Goal: Task Accomplishment & Management: Manage account settings

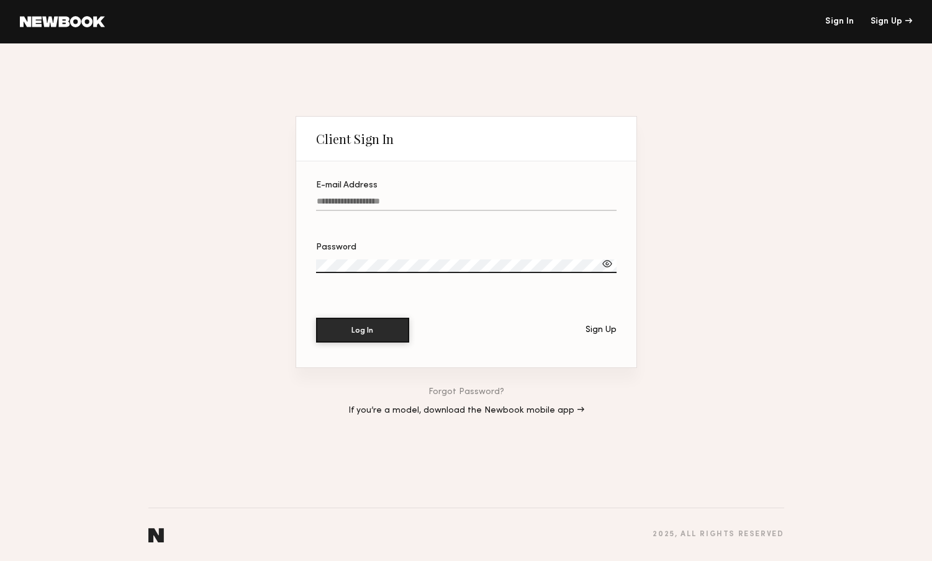
paste input "**********"
click at [365, 332] on button "Log In" at bounding box center [362, 329] width 93 height 25
click at [313, 202] on section "**********" at bounding box center [466, 264] width 340 height 206
click at [315, 202] on section "**********" at bounding box center [466, 264] width 340 height 206
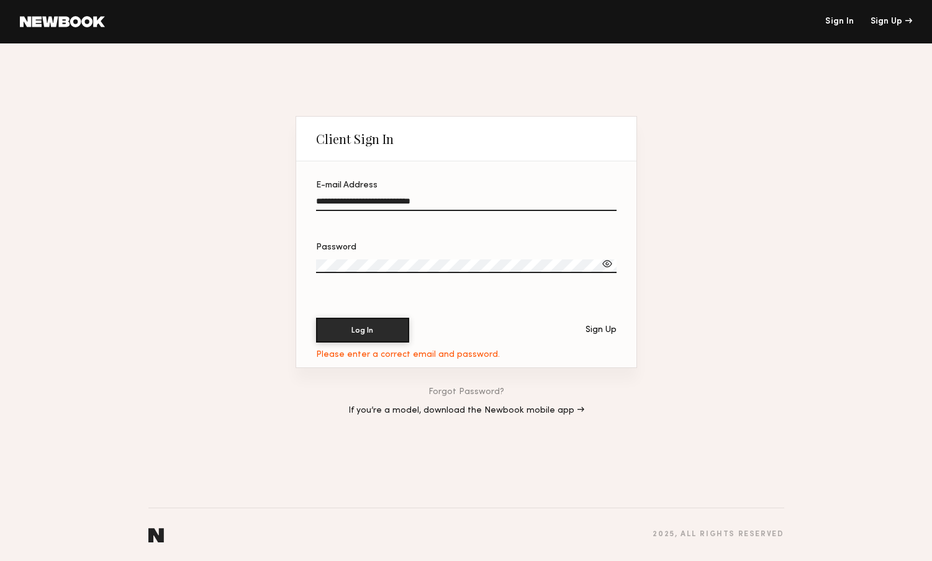
click at [317, 202] on input "**********" at bounding box center [466, 204] width 300 height 14
click at [519, 195] on label "**********" at bounding box center [466, 202] width 300 height 42
click at [519, 197] on input "**********" at bounding box center [466, 204] width 300 height 14
click at [470, 195] on label "**********" at bounding box center [466, 202] width 300 height 42
click at [470, 197] on input "**********" at bounding box center [466, 204] width 300 height 14
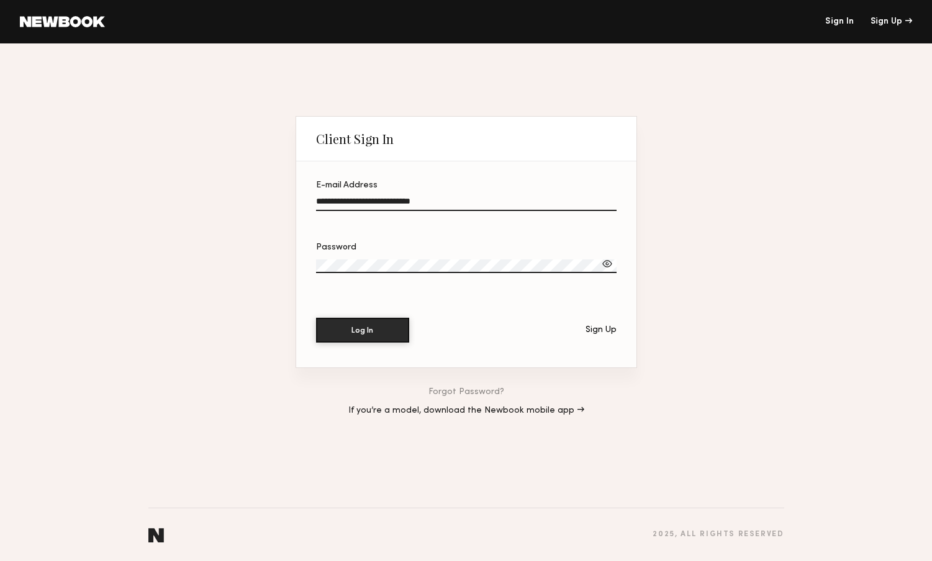
click at [453, 202] on input "**********" at bounding box center [466, 204] width 300 height 14
click at [604, 263] on div at bounding box center [607, 264] width 12 height 12
click at [402, 258] on label "Password" at bounding box center [466, 264] width 300 height 42
click at [368, 321] on button "Log In" at bounding box center [362, 329] width 93 height 25
click at [374, 203] on input "**********" at bounding box center [466, 204] width 300 height 14
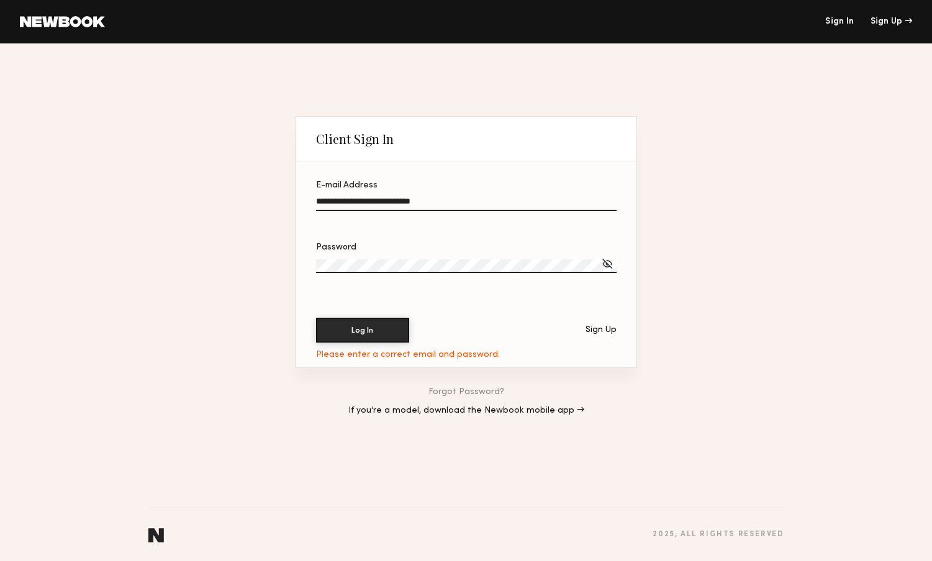
click at [446, 204] on input "**********" at bounding box center [466, 204] width 300 height 14
type input "**********"
click at [362, 330] on button "Log In" at bounding box center [362, 330] width 93 height 25
click at [317, 201] on input "**********" at bounding box center [466, 204] width 300 height 14
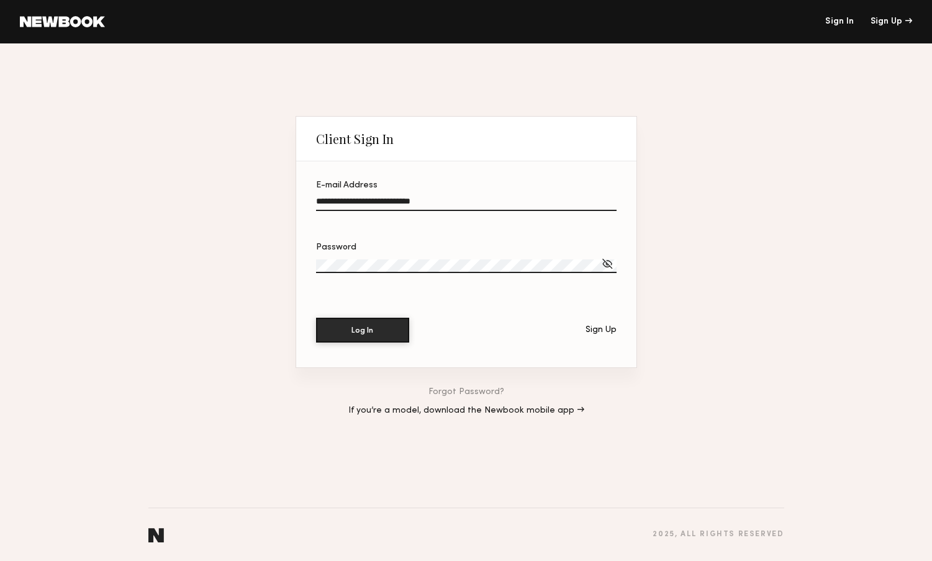
click at [249, 261] on div "**********" at bounding box center [466, 302] width 932 height 518
click at [357, 333] on button "Log In" at bounding box center [362, 329] width 93 height 25
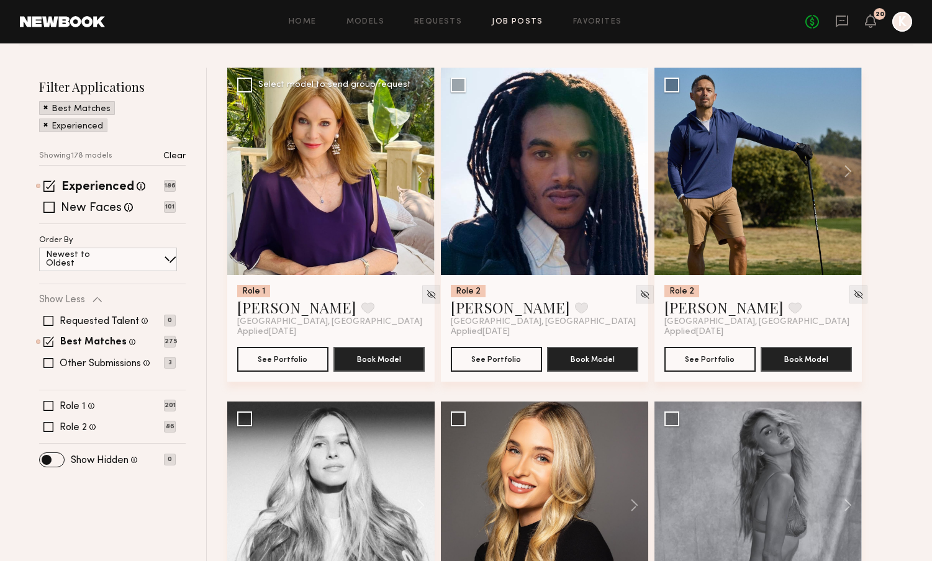
scroll to position [157, 0]
click at [66, 404] on label "Role 1" at bounding box center [73, 407] width 26 height 10
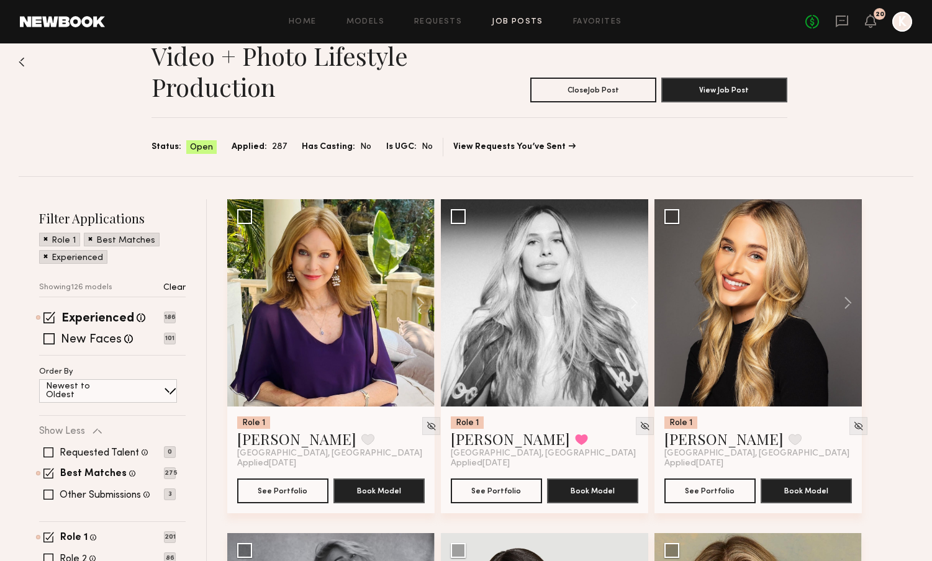
scroll to position [17, 0]
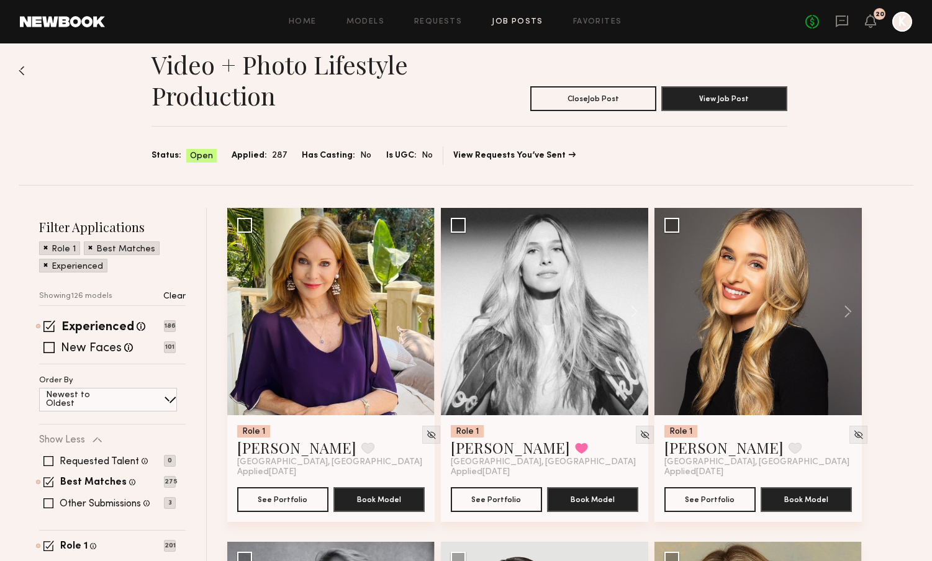
click at [80, 231] on h2 "Filter Applications" at bounding box center [112, 226] width 146 height 17
click at [91, 299] on p "Showing 126 models" at bounding box center [75, 296] width 73 height 8
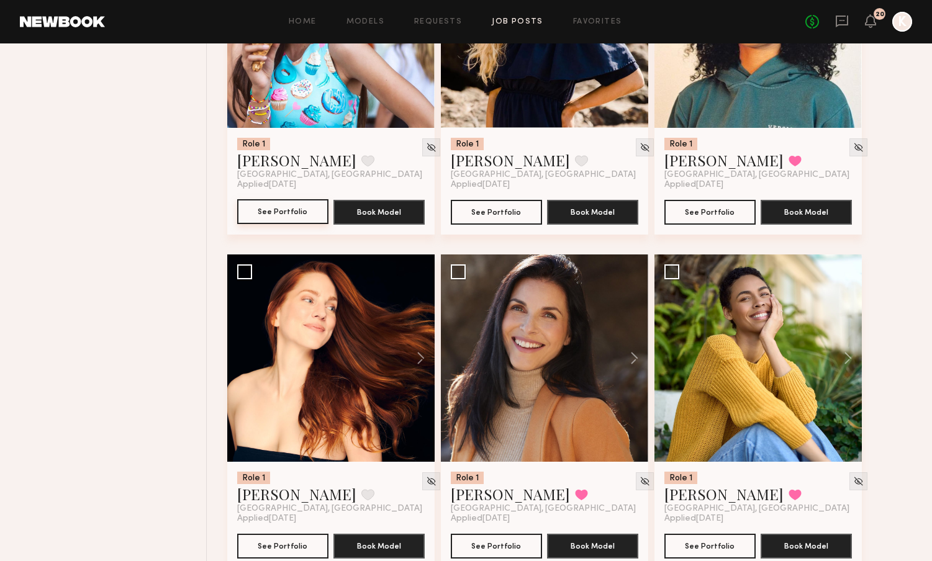
scroll to position [2309, 0]
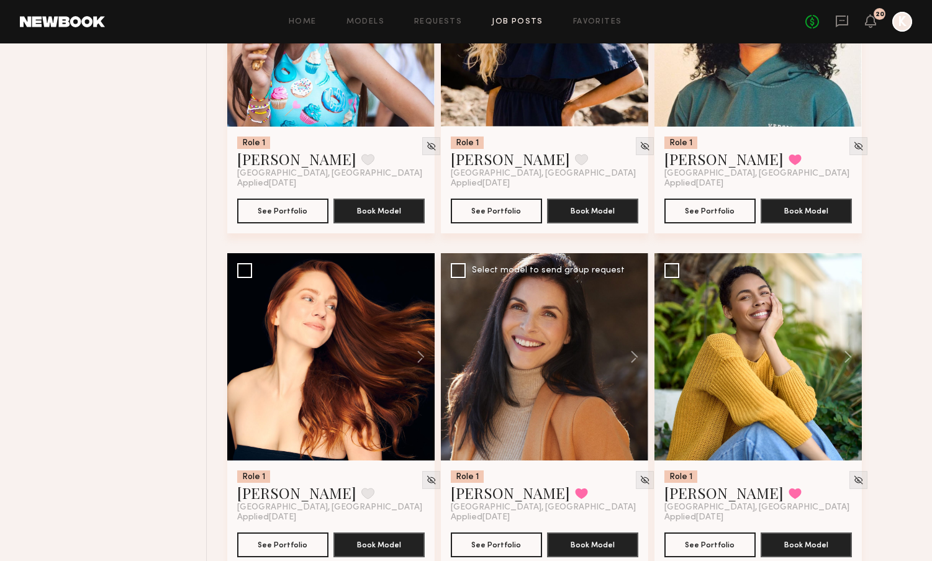
click at [560, 397] on div at bounding box center [544, 356] width 207 height 207
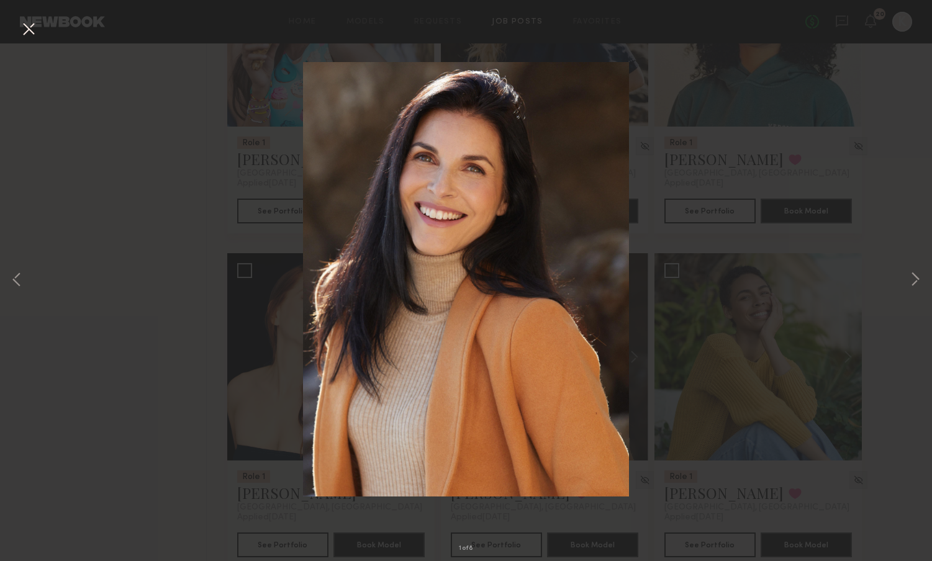
click at [22, 32] on button at bounding box center [29, 30] width 20 height 22
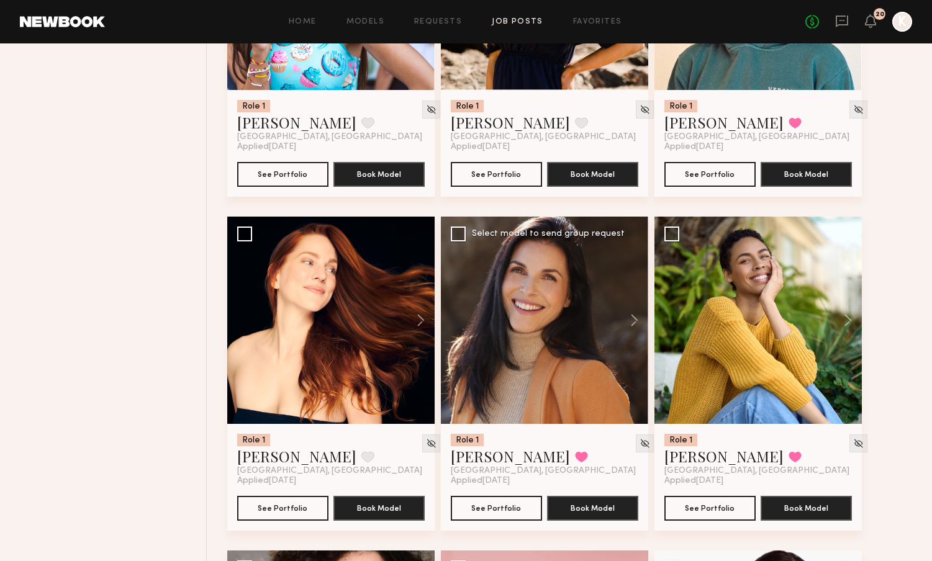
scroll to position [2349, 0]
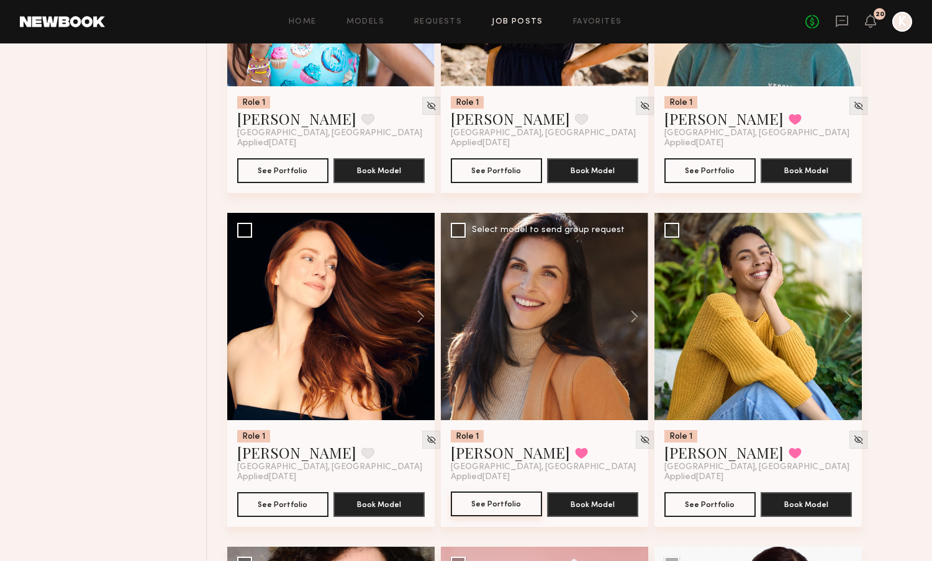
click at [494, 510] on button "See Portfolio" at bounding box center [496, 504] width 91 height 25
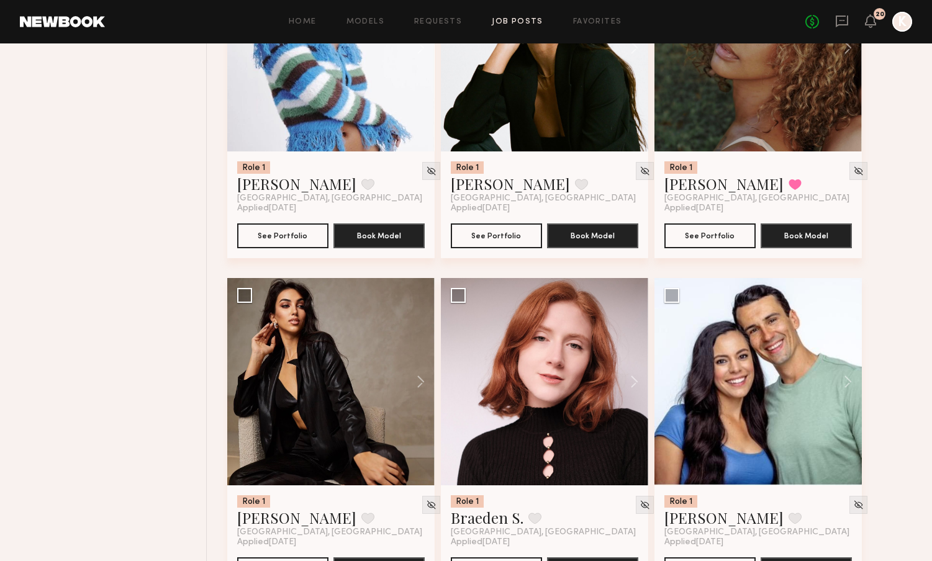
scroll to position [5662, 0]
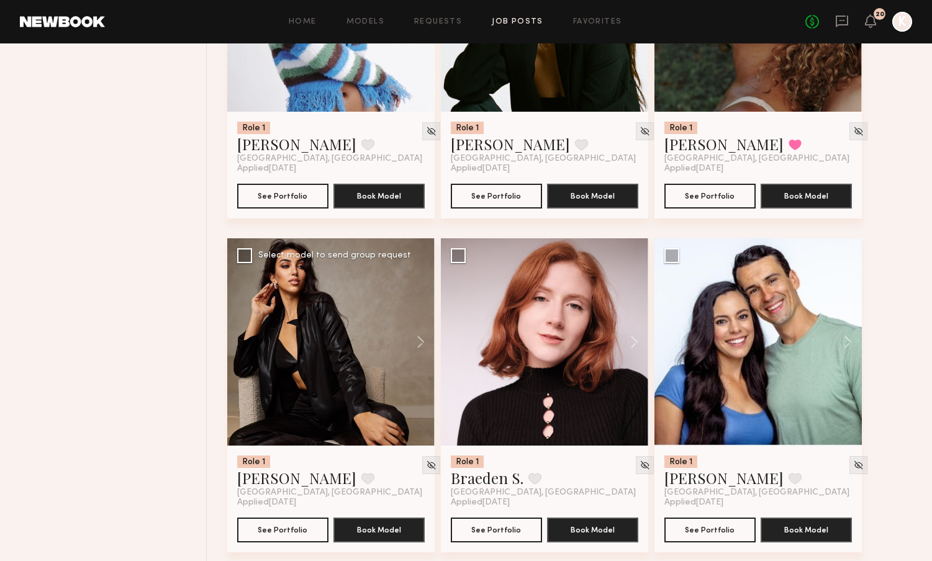
click at [363, 358] on div at bounding box center [330, 341] width 207 height 207
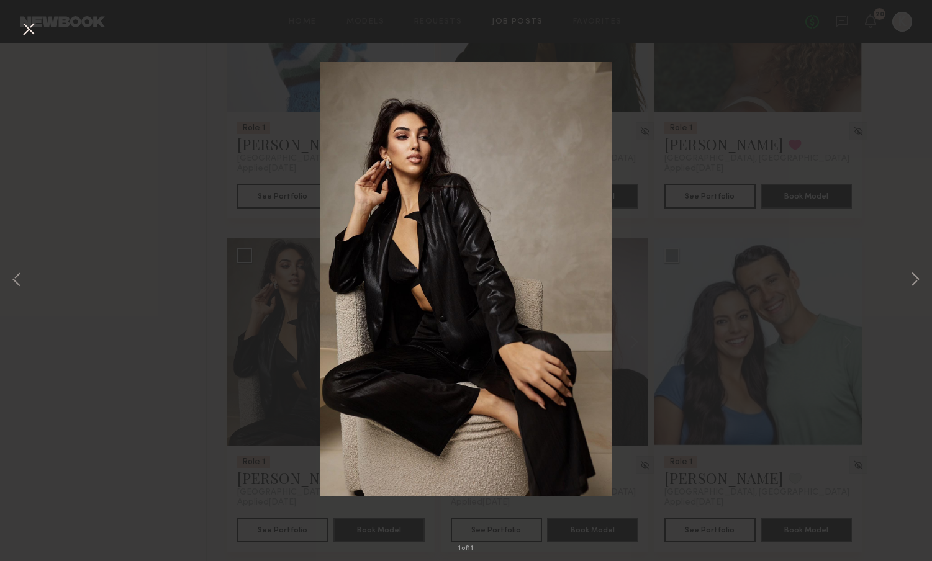
click at [196, 315] on div "1 of 11" at bounding box center [466, 280] width 932 height 561
click at [99, 362] on div "1 of 11" at bounding box center [466, 280] width 932 height 561
click at [30, 34] on button at bounding box center [29, 30] width 20 height 22
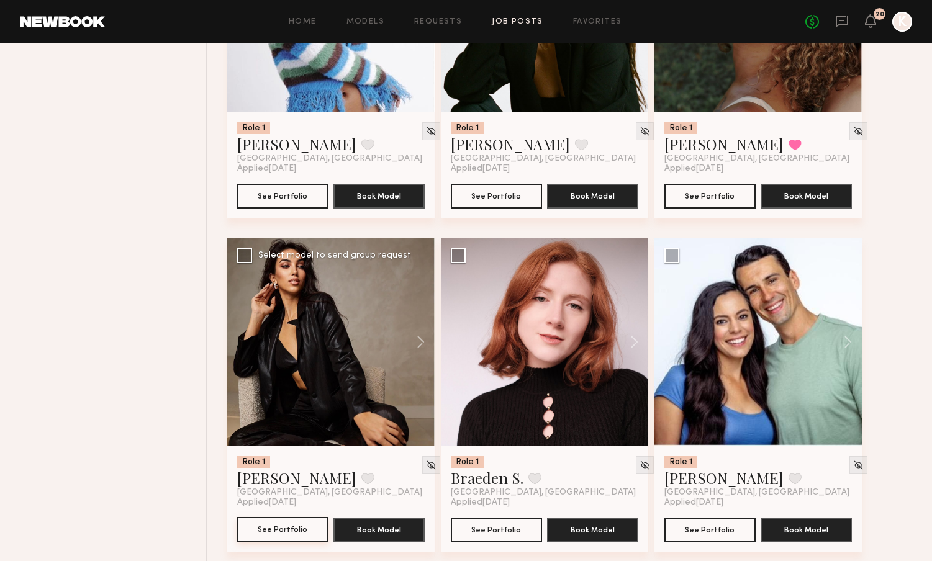
click at [302, 528] on button "See Portfolio" at bounding box center [282, 529] width 91 height 25
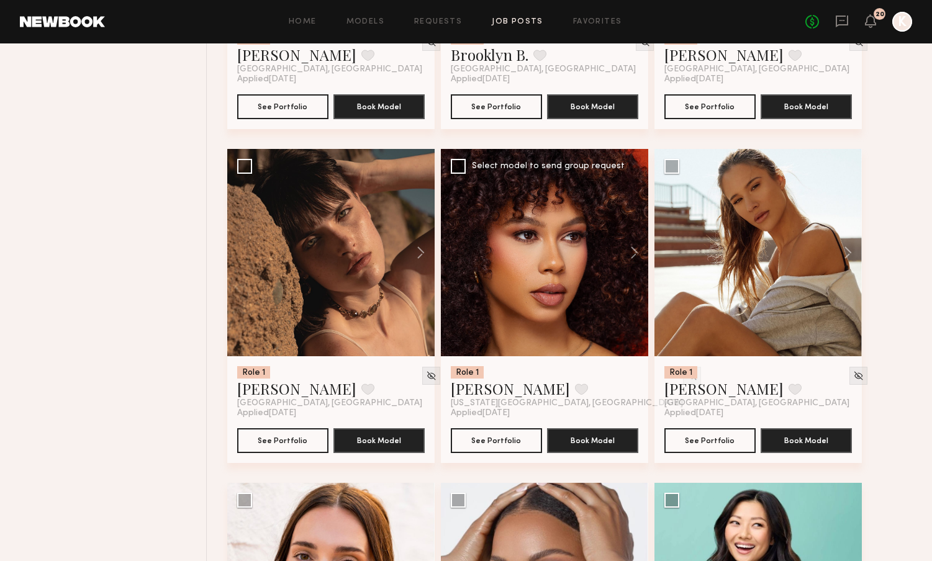
scroll to position [6426, 0]
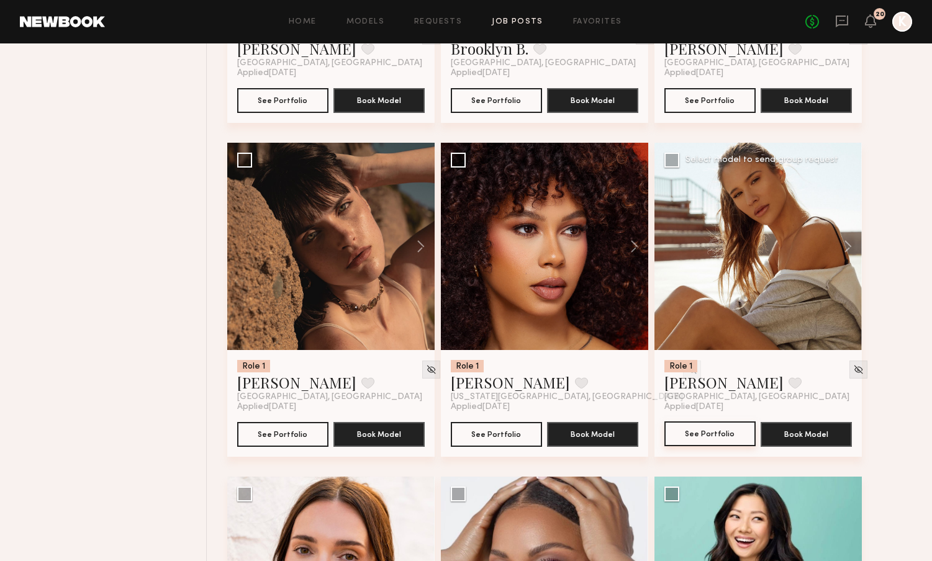
click at [703, 434] on button "See Portfolio" at bounding box center [709, 433] width 91 height 25
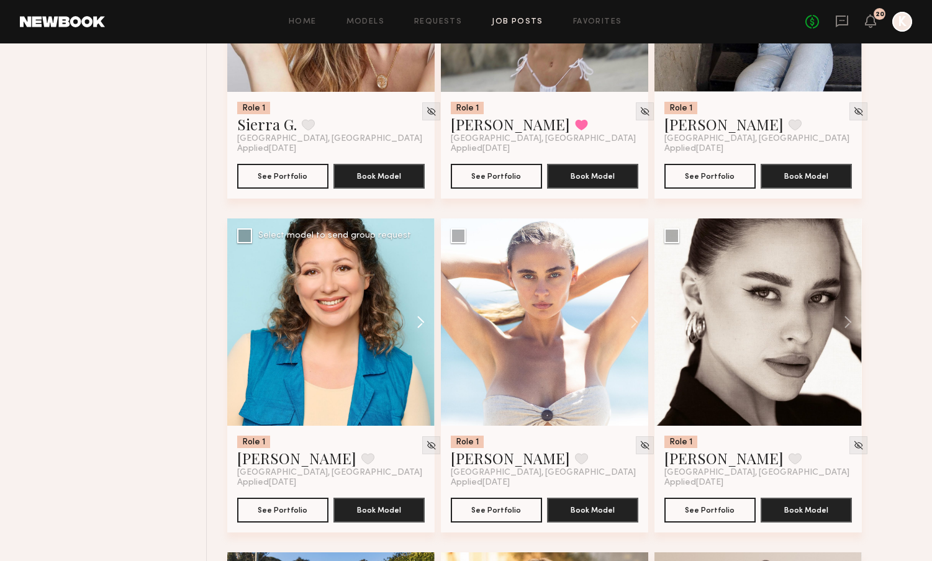
scroll to position [10359, 0]
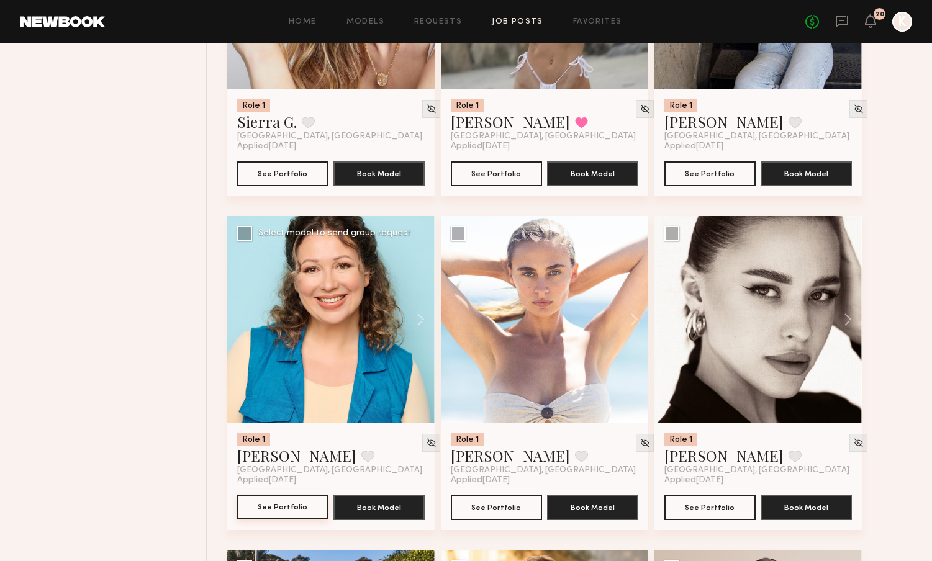
click at [308, 507] on button "See Portfolio" at bounding box center [282, 507] width 91 height 25
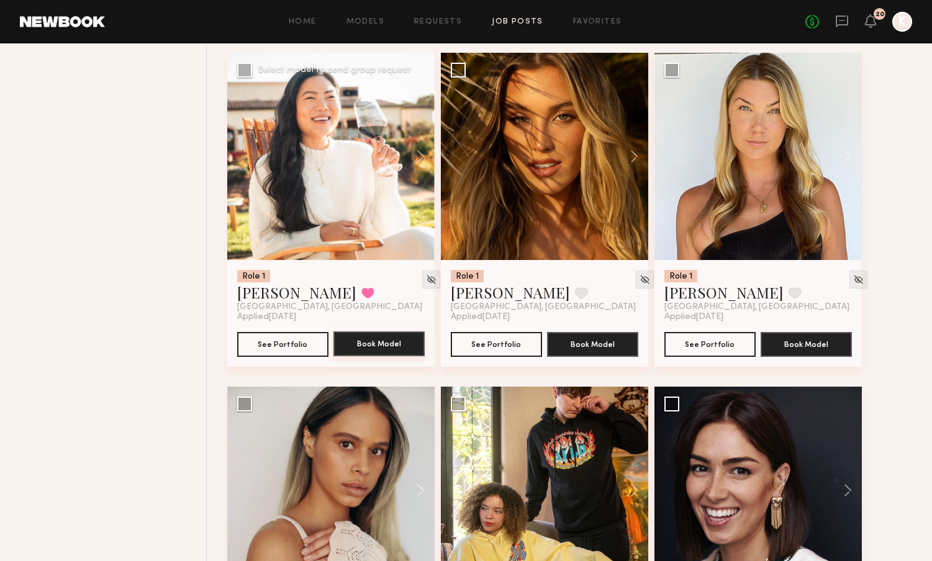
scroll to position [12858, 0]
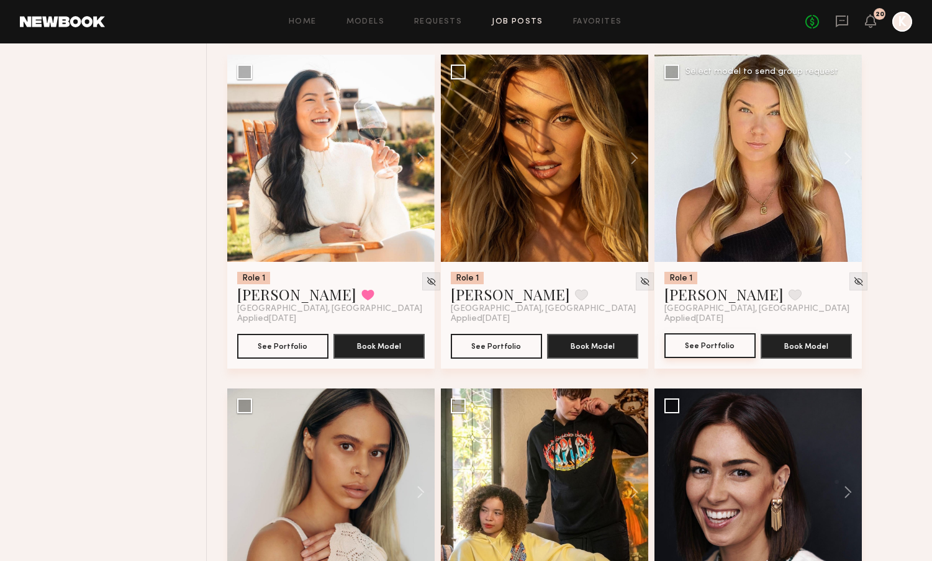
click at [707, 346] on button "See Portfolio" at bounding box center [709, 345] width 91 height 25
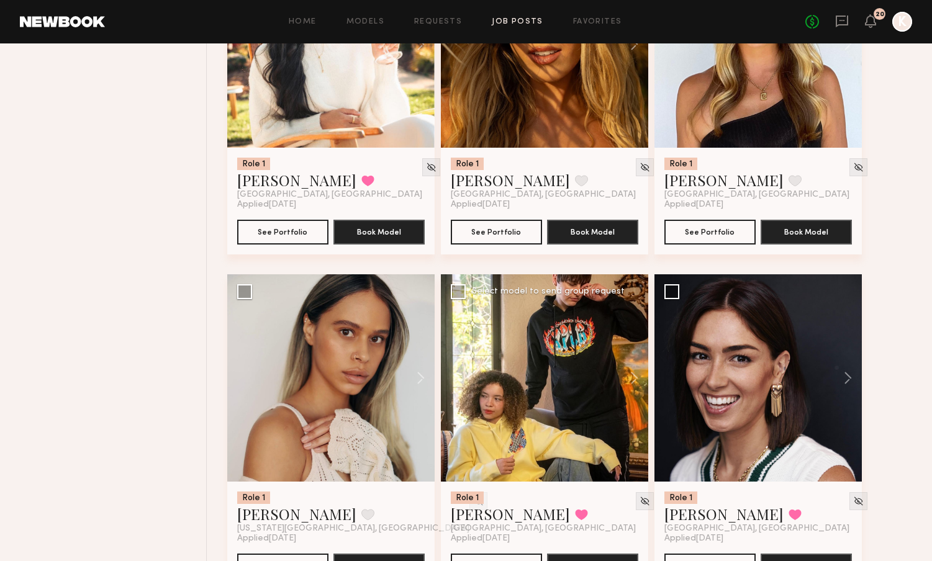
scroll to position [13009, 0]
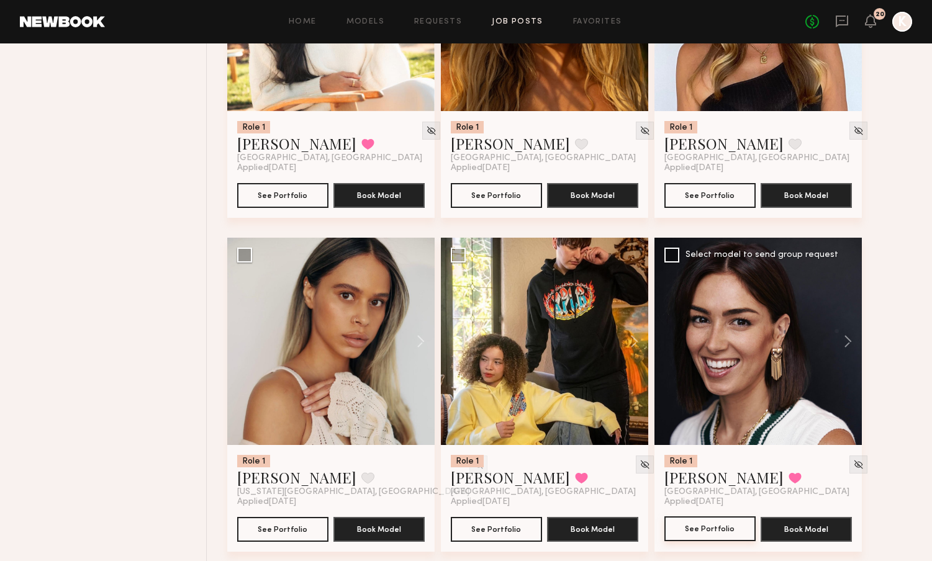
click at [683, 524] on button "See Portfolio" at bounding box center [709, 528] width 91 height 25
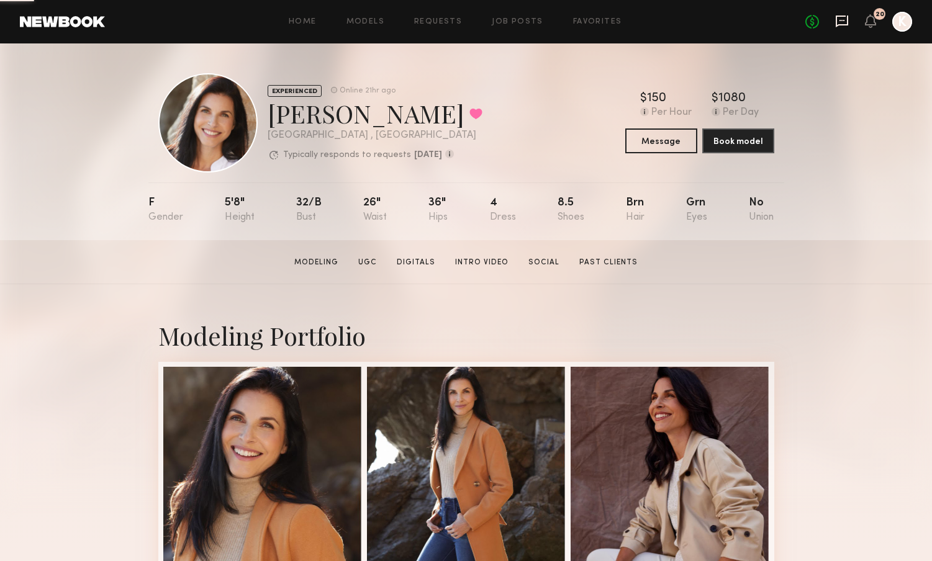
click at [842, 14] on icon at bounding box center [842, 21] width 14 height 14
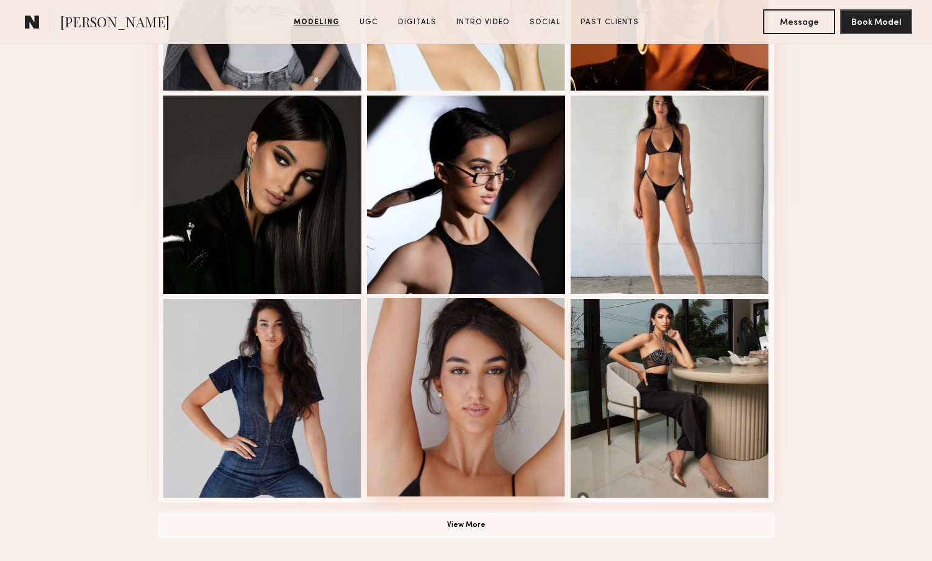
scroll to position [669, 0]
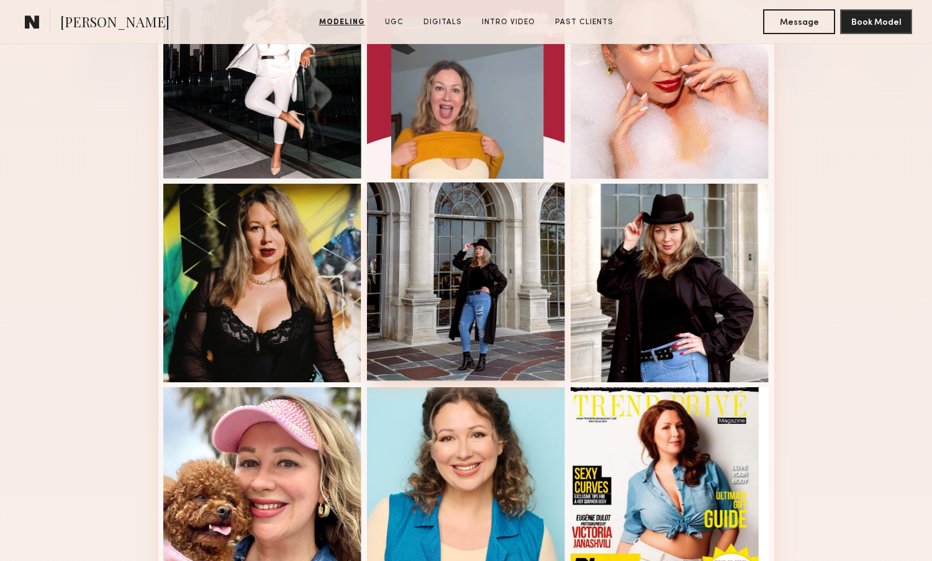
scroll to position [475, 0]
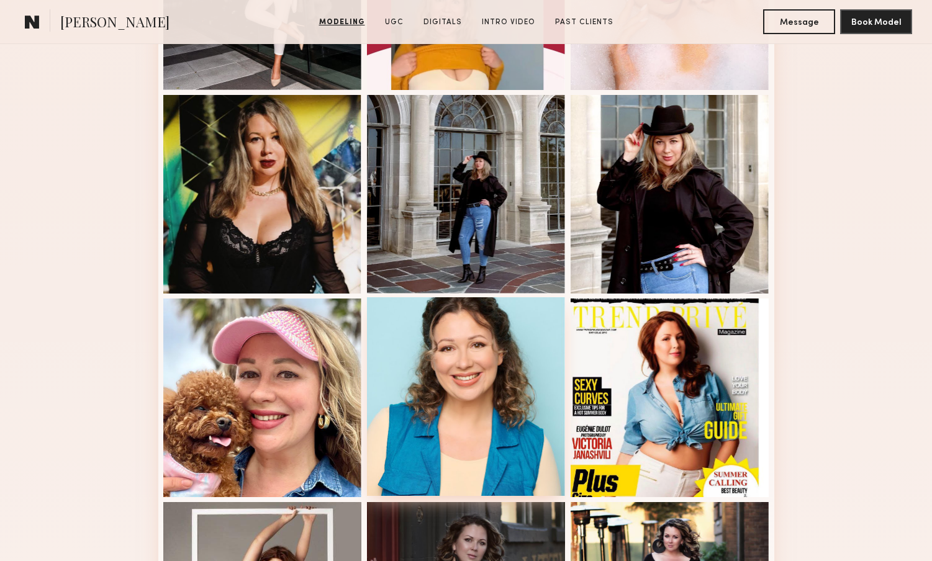
click at [475, 396] on div at bounding box center [466, 396] width 199 height 199
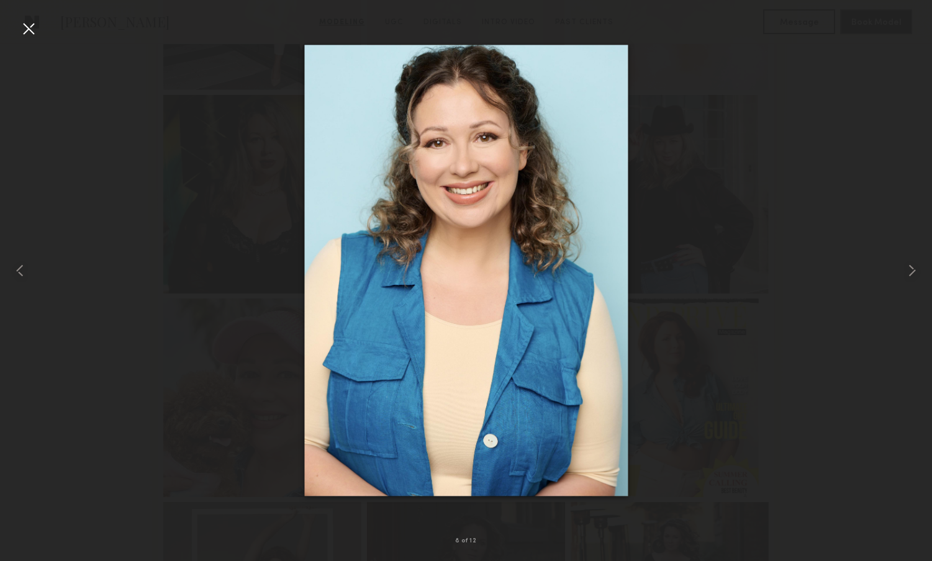
click at [203, 512] on div at bounding box center [466, 270] width 932 height 501
click at [25, 34] on div at bounding box center [29, 29] width 20 height 20
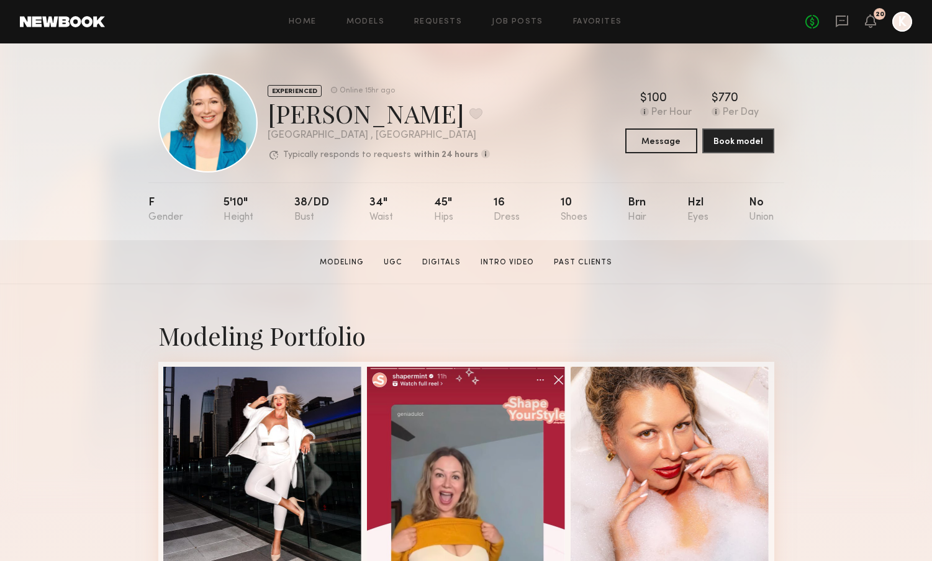
scroll to position [0, 0]
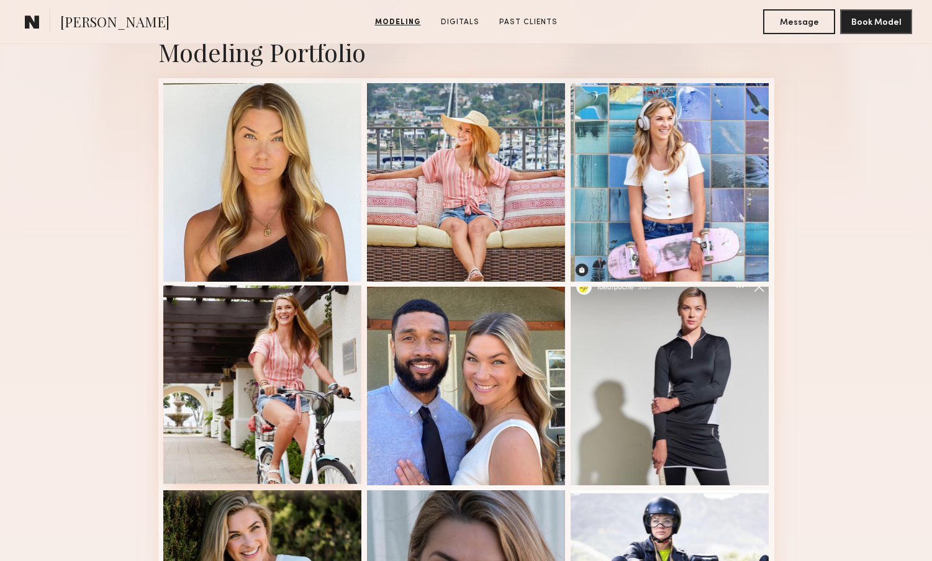
scroll to position [266, 0]
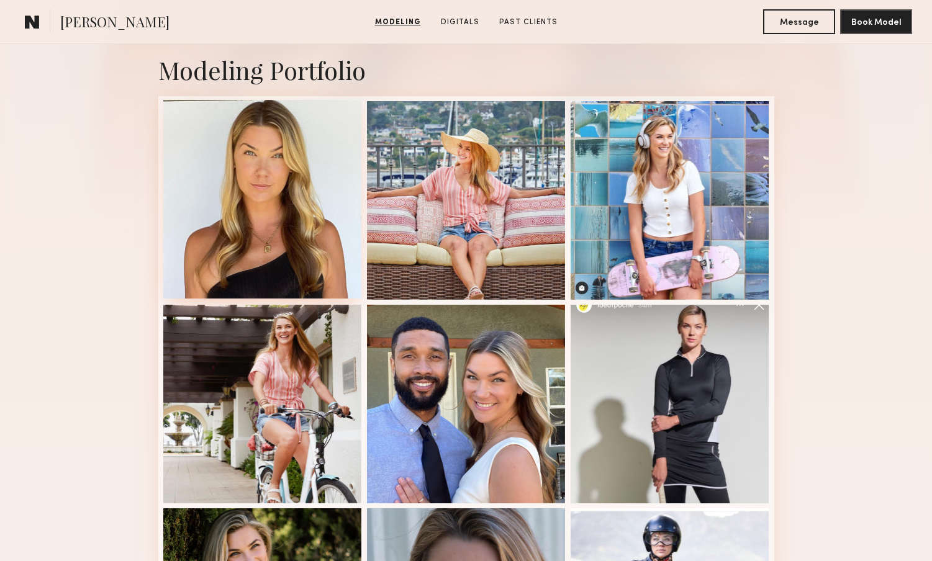
click at [285, 254] on div at bounding box center [262, 199] width 199 height 199
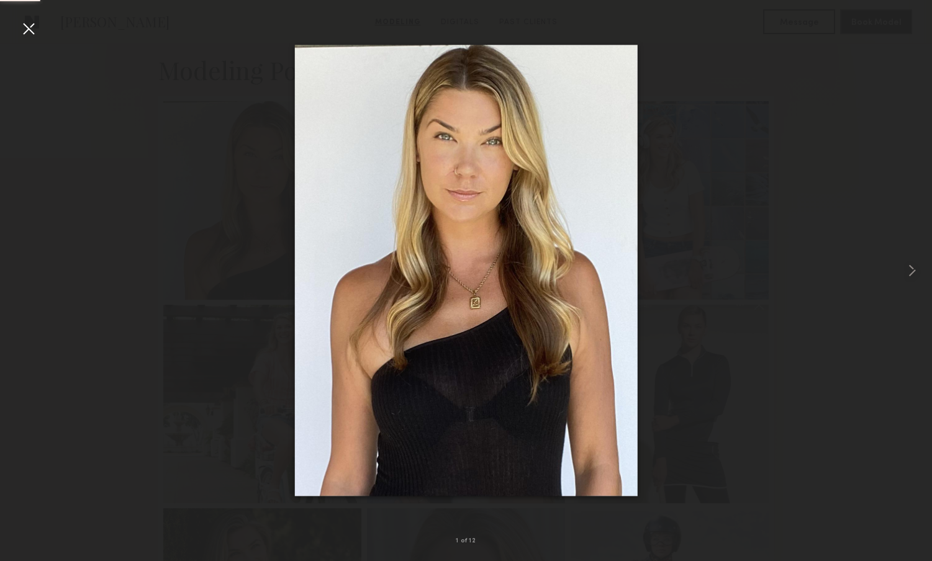
click at [29, 33] on div at bounding box center [29, 29] width 20 height 20
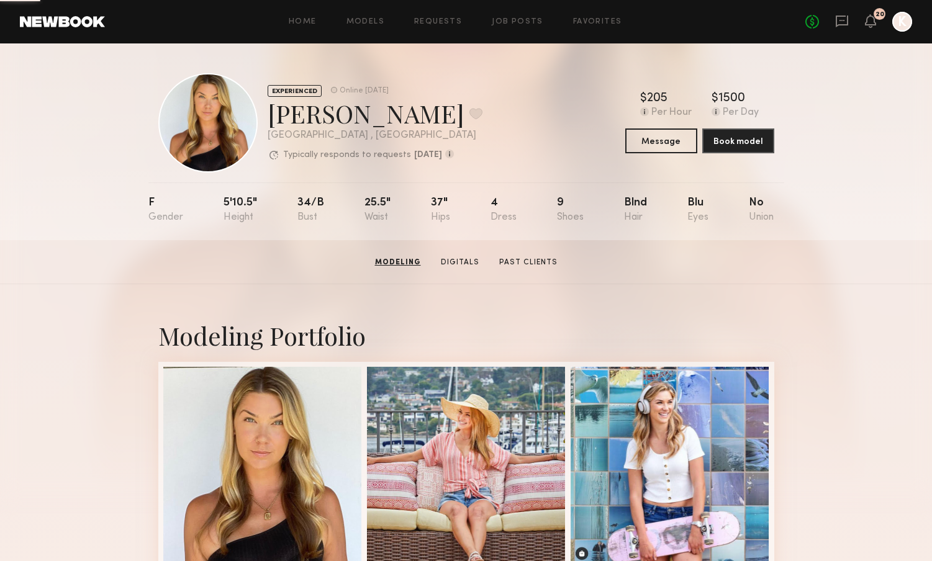
scroll to position [0, 0]
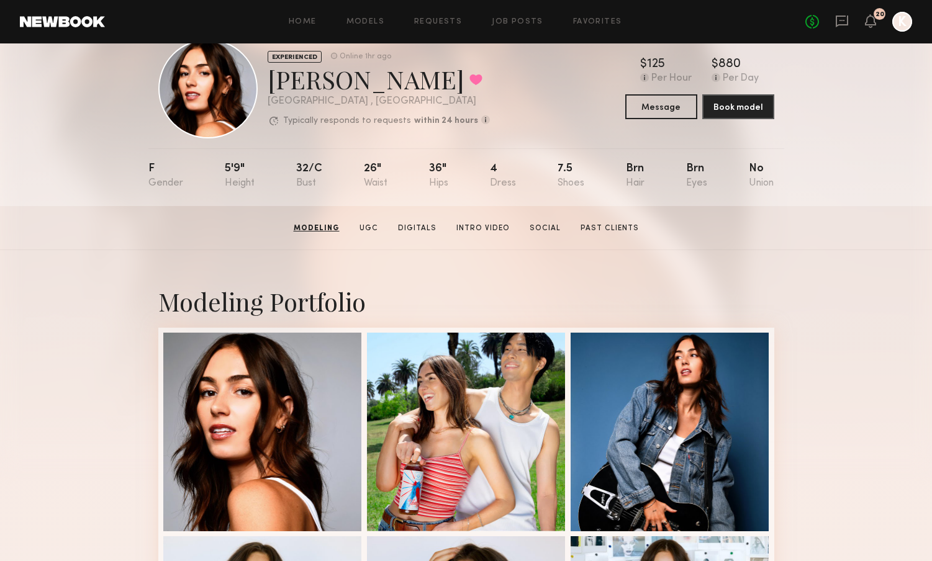
scroll to position [32, 0]
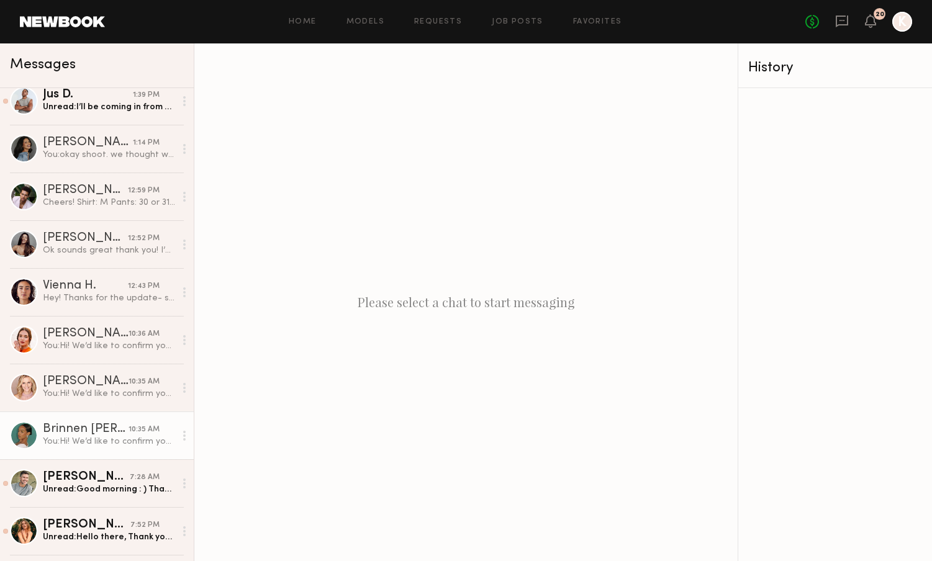
scroll to position [68, 0]
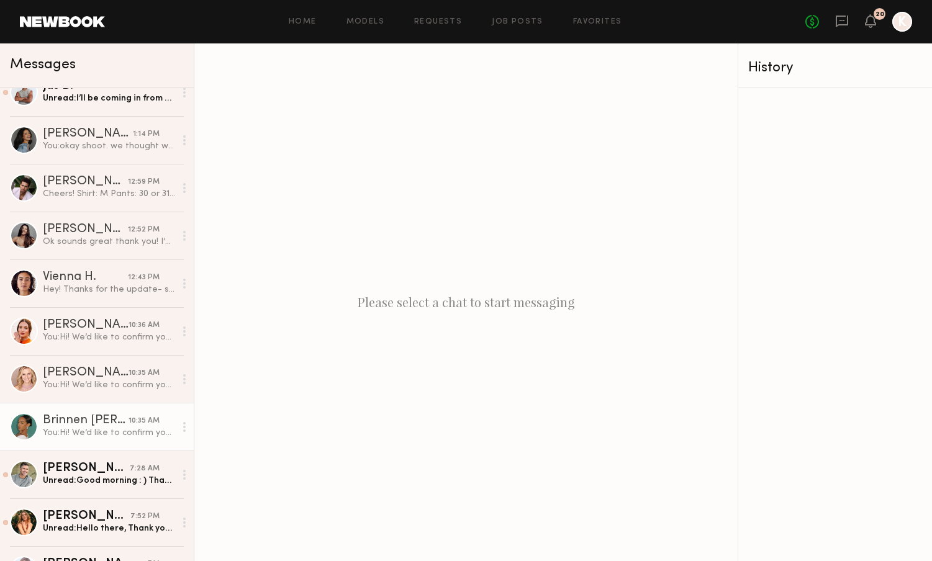
click at [94, 428] on div "You: Hi! We’d like to confirm you for the 8.21 date with the previously discuss…" at bounding box center [109, 433] width 132 height 12
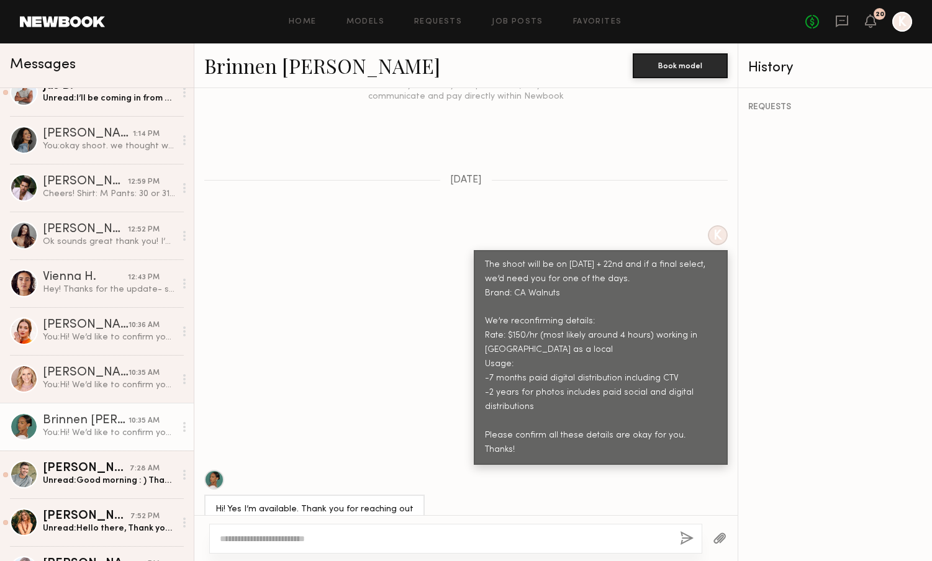
scroll to position [1229, 0]
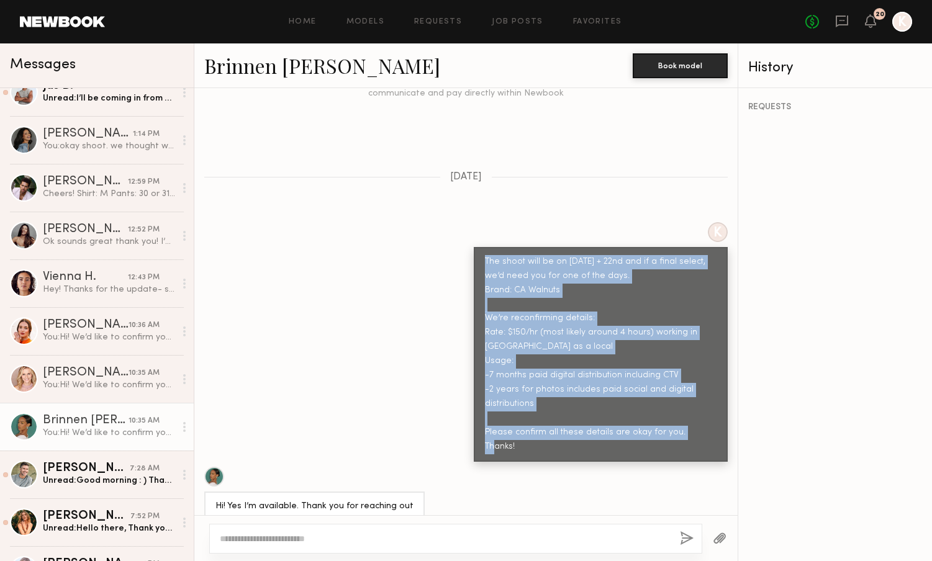
drag, startPoint x: 709, startPoint y: 395, endPoint x: 482, endPoint y: 231, distance: 280.1
click at [482, 247] on div "The shoot will be on August 21 + 22nd and if a final select, we’d need you for …" at bounding box center [601, 354] width 254 height 215
copy div "The shoot will be on August 21 + 22nd and if a final select, we’d need you for …"
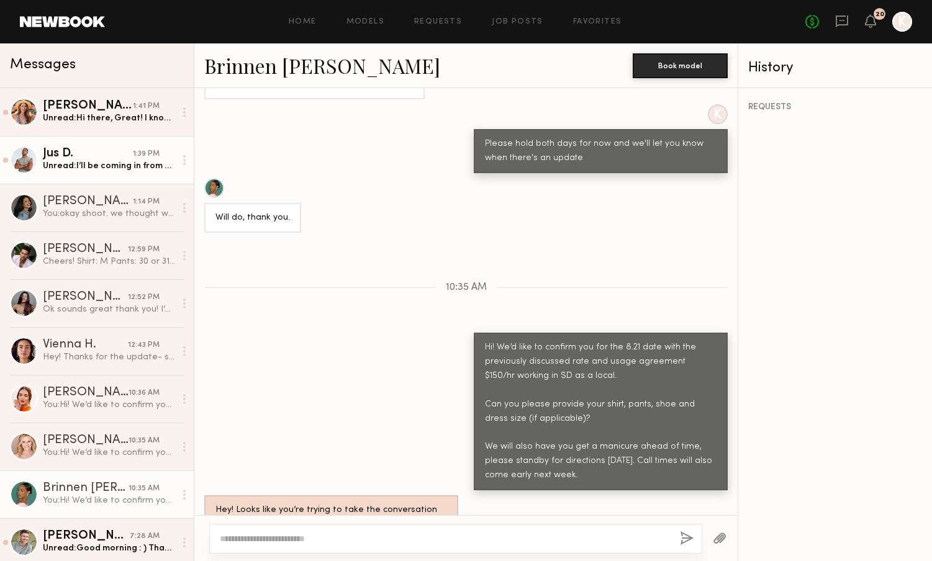
scroll to position [0, 0]
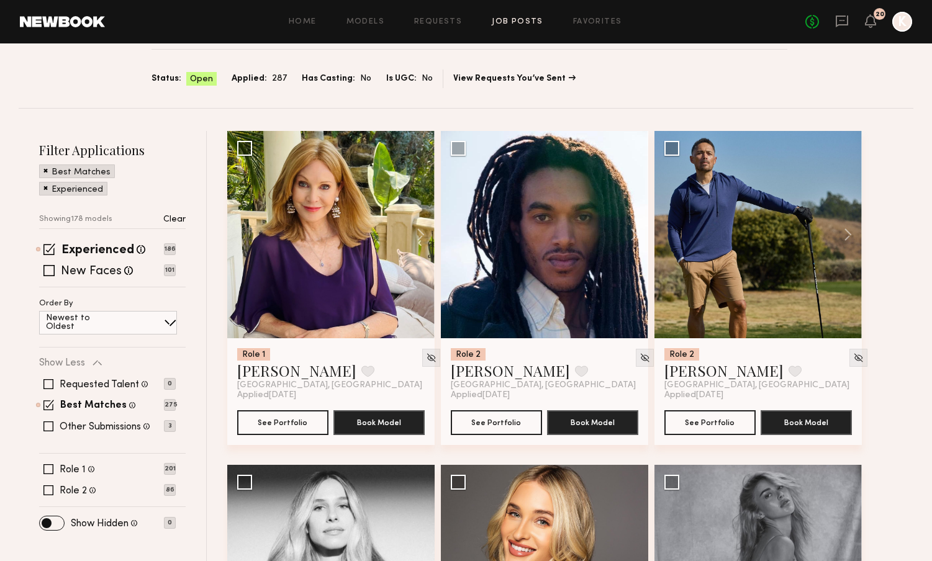
scroll to position [117, 0]
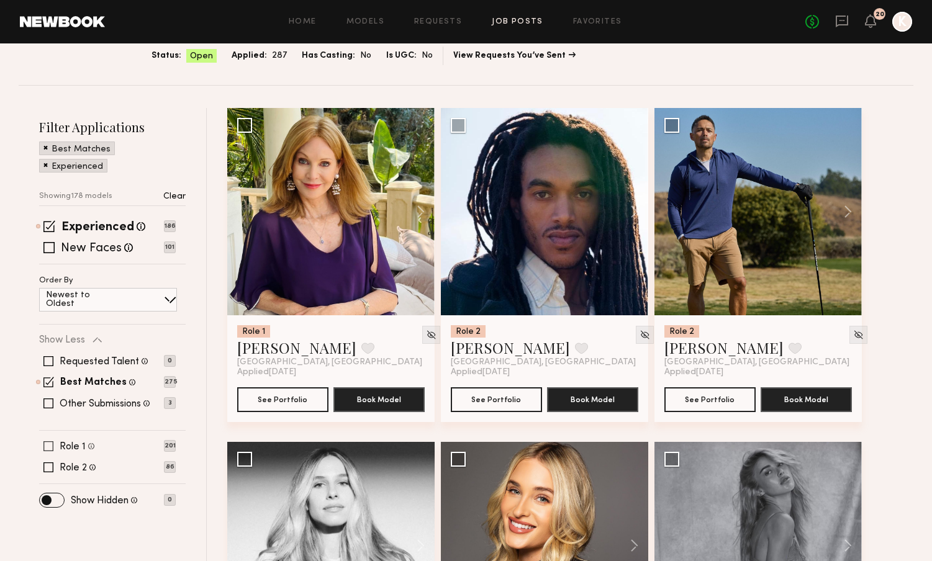
click at [84, 447] on label "Role 1" at bounding box center [73, 447] width 26 height 10
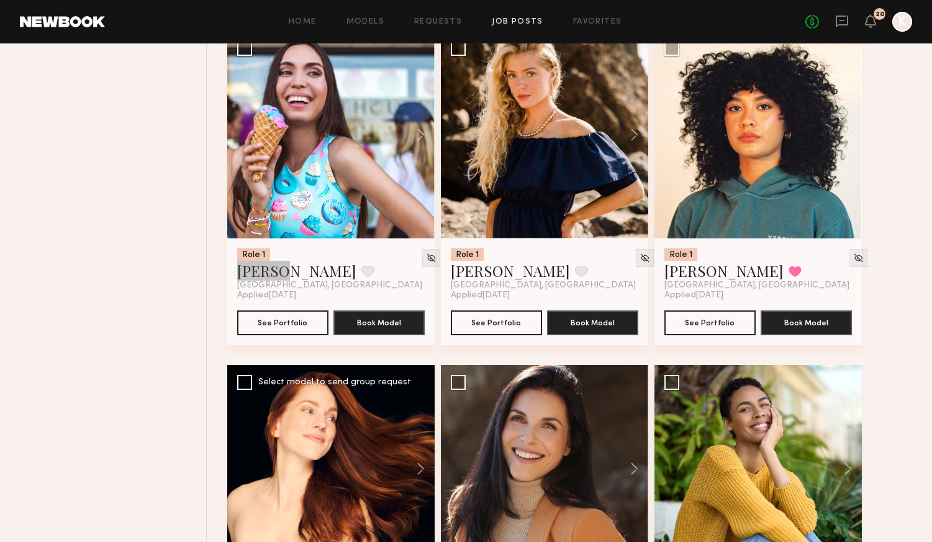
scroll to position [3533, 0]
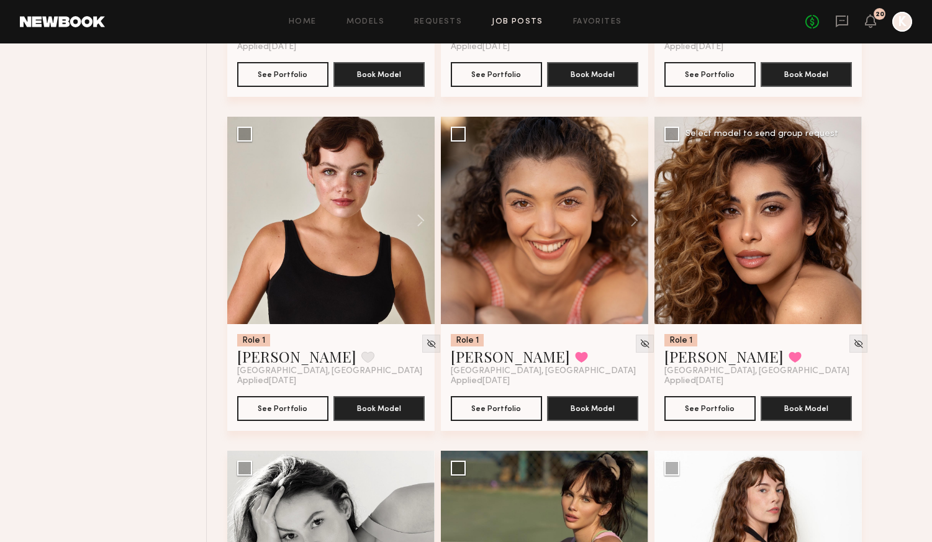
scroll to position [2197, 0]
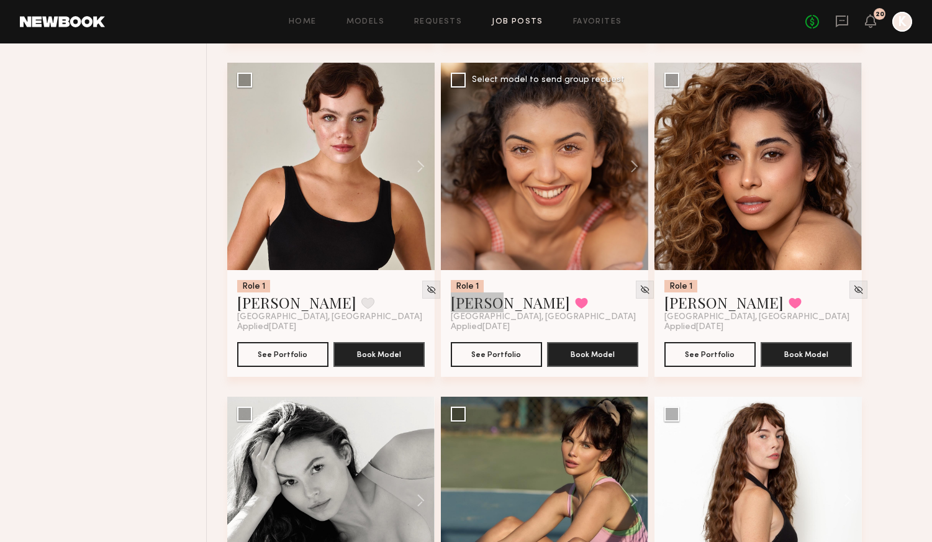
scroll to position [3499, 0]
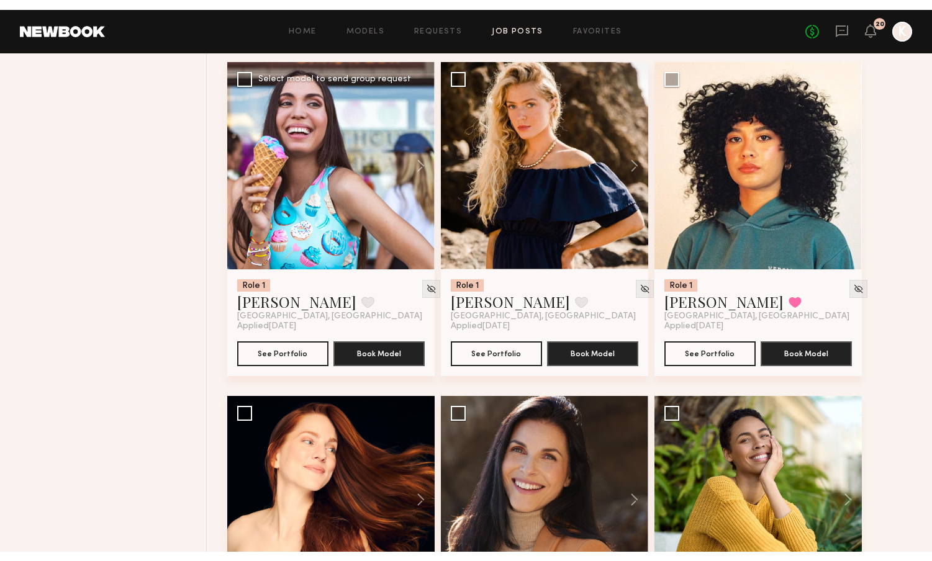
scroll to position [2168, 0]
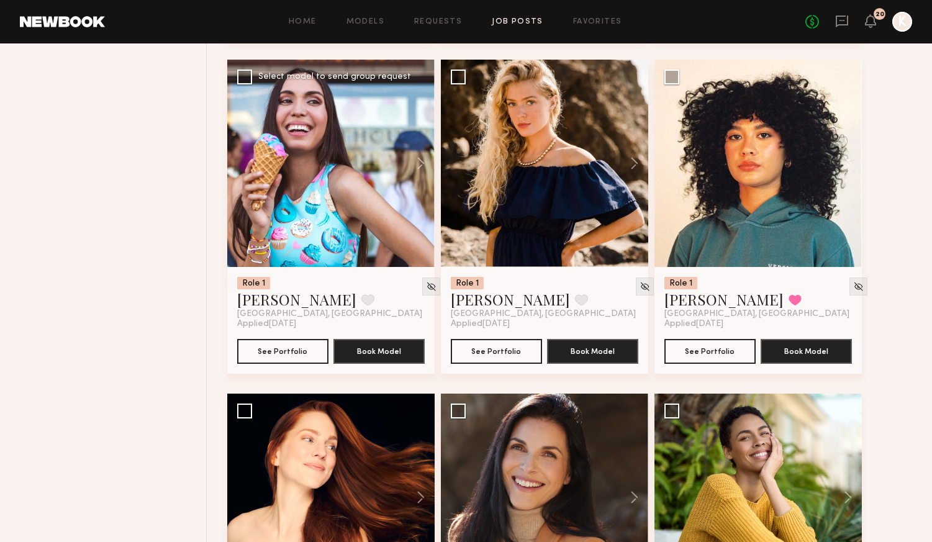
click at [312, 202] on div at bounding box center [330, 163] width 207 height 207
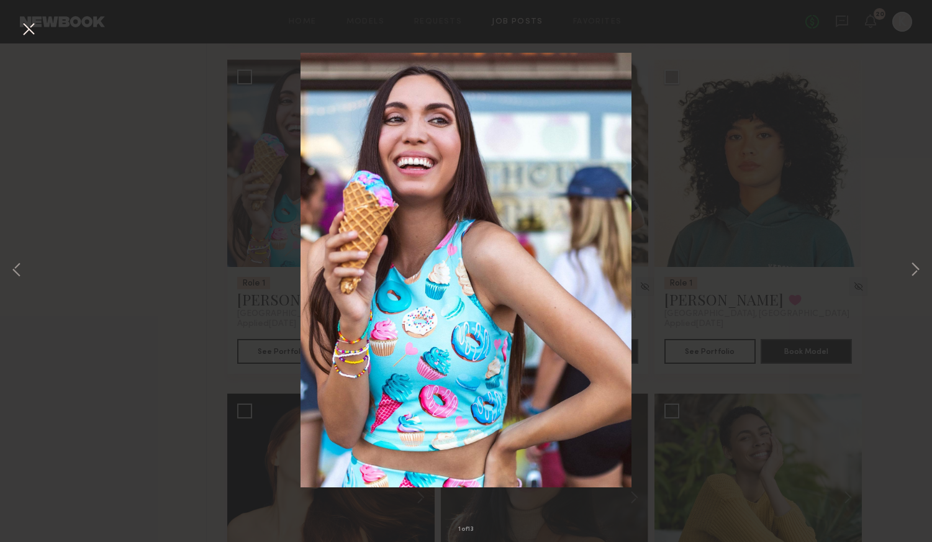
click at [724, 343] on div "1 of 13" at bounding box center [466, 271] width 932 height 542
click at [104, 302] on div "1 of 13" at bounding box center [466, 271] width 932 height 542
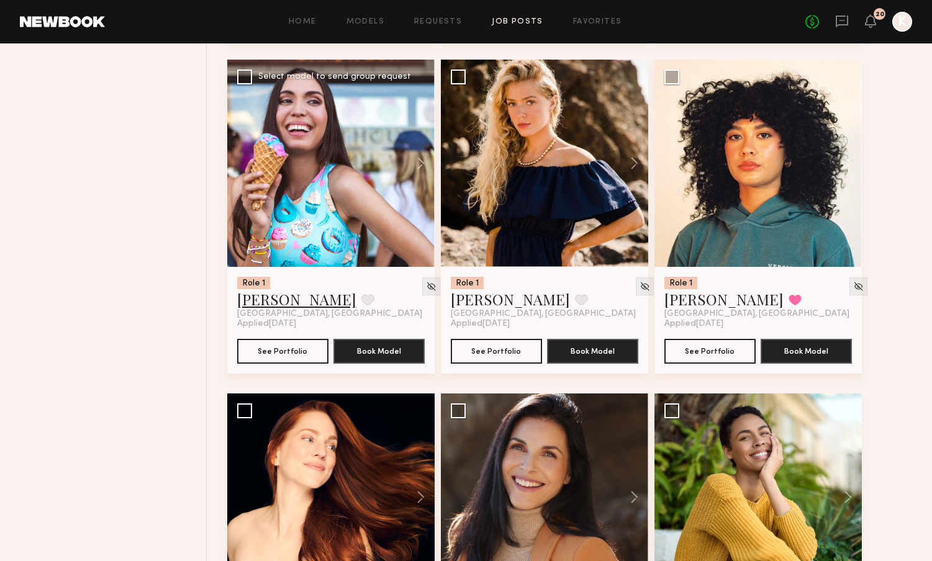
click at [276, 306] on link "[PERSON_NAME]" at bounding box center [296, 299] width 119 height 20
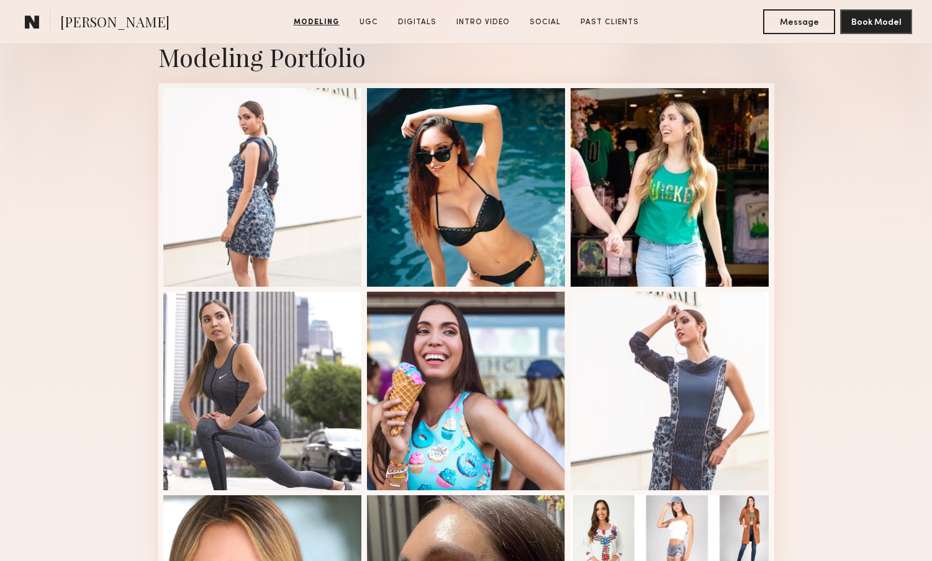
scroll to position [263, 0]
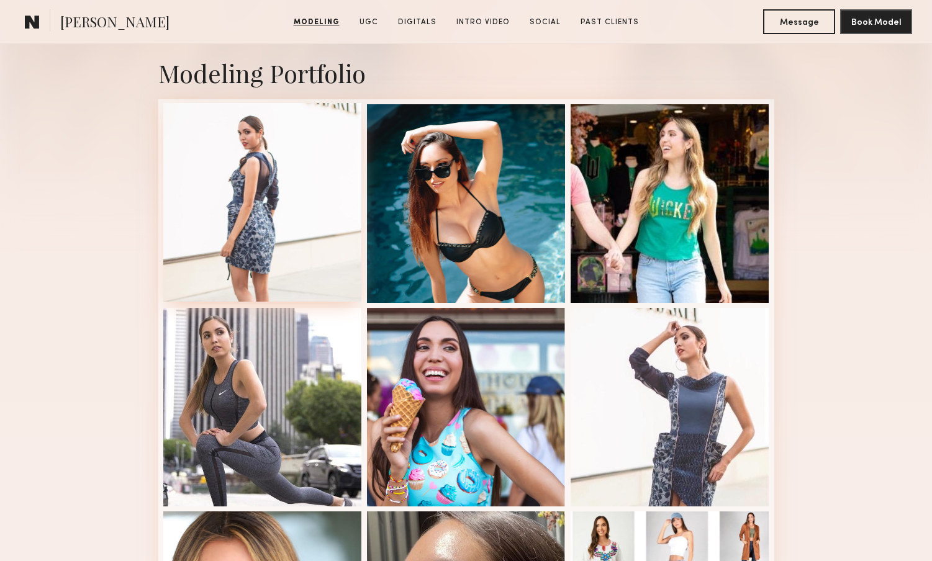
click at [284, 221] on div at bounding box center [262, 202] width 199 height 199
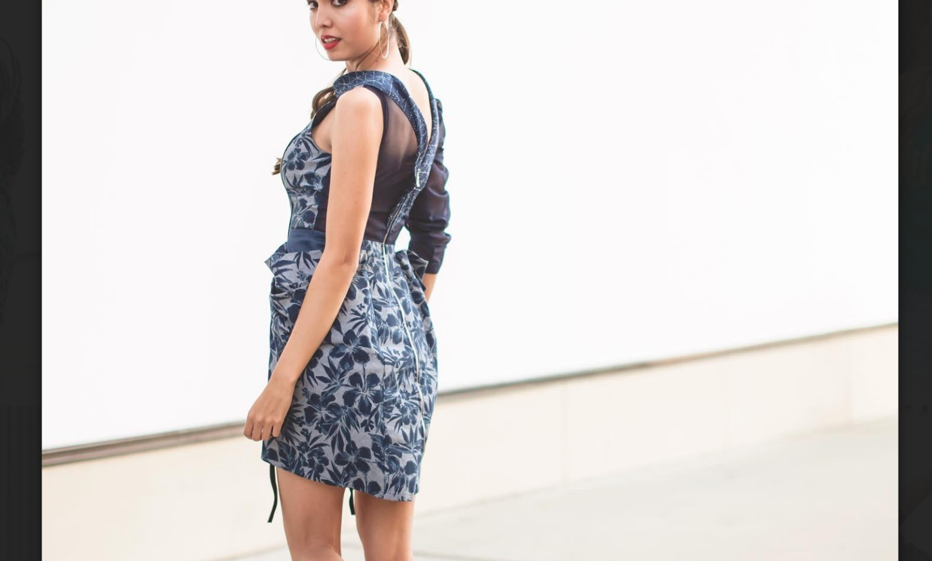
scroll to position [227, 0]
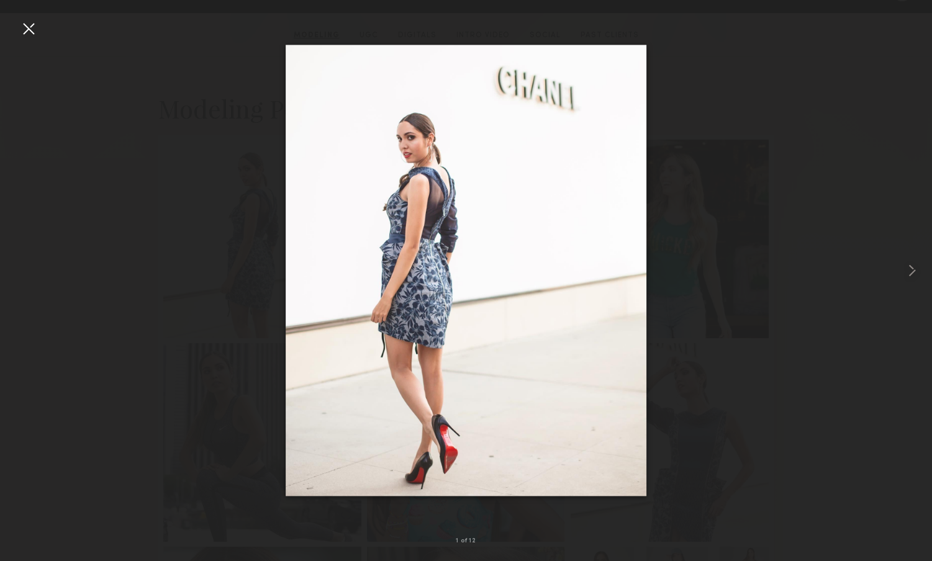
click at [29, 32] on div at bounding box center [29, 29] width 20 height 20
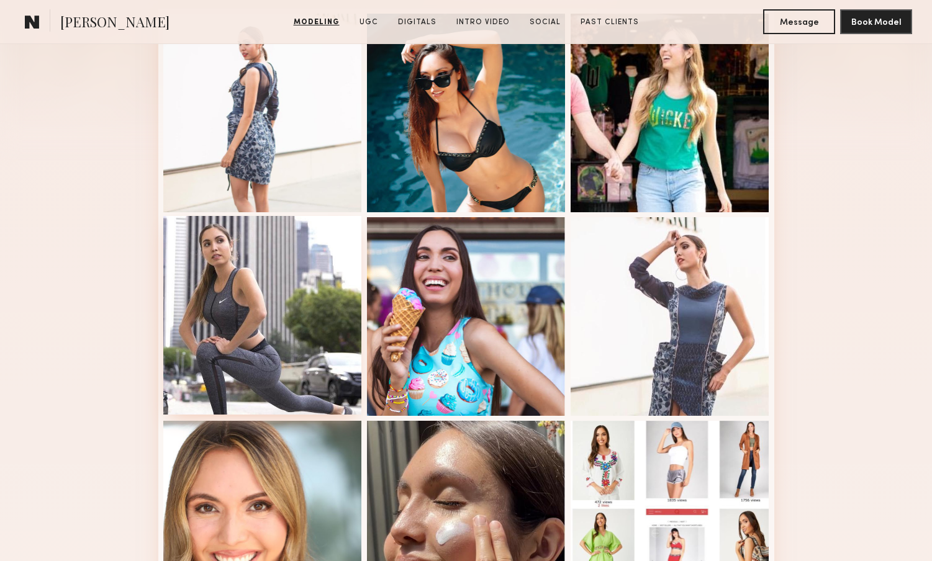
scroll to position [475, 0]
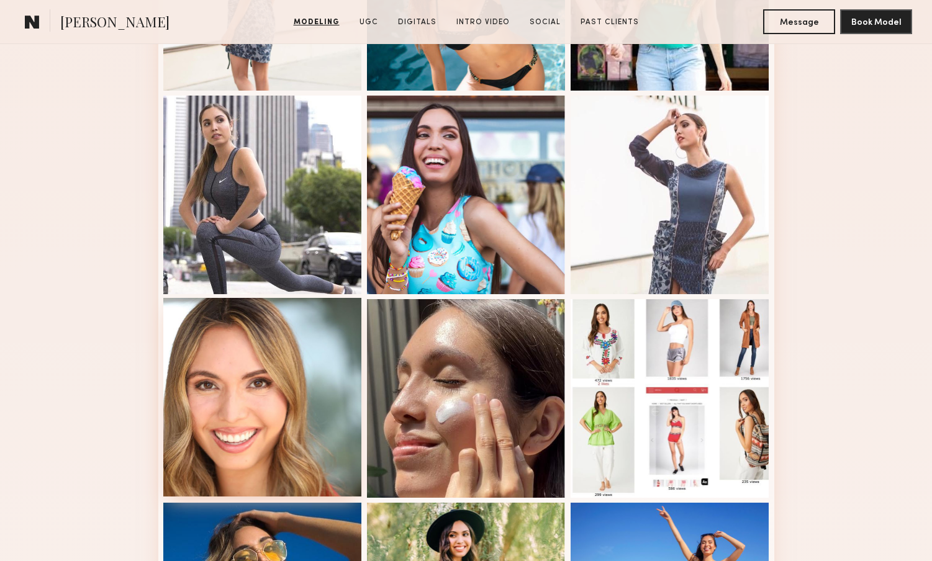
click at [300, 432] on div at bounding box center [262, 397] width 199 height 199
